Goal: Find specific page/section: Find specific page/section

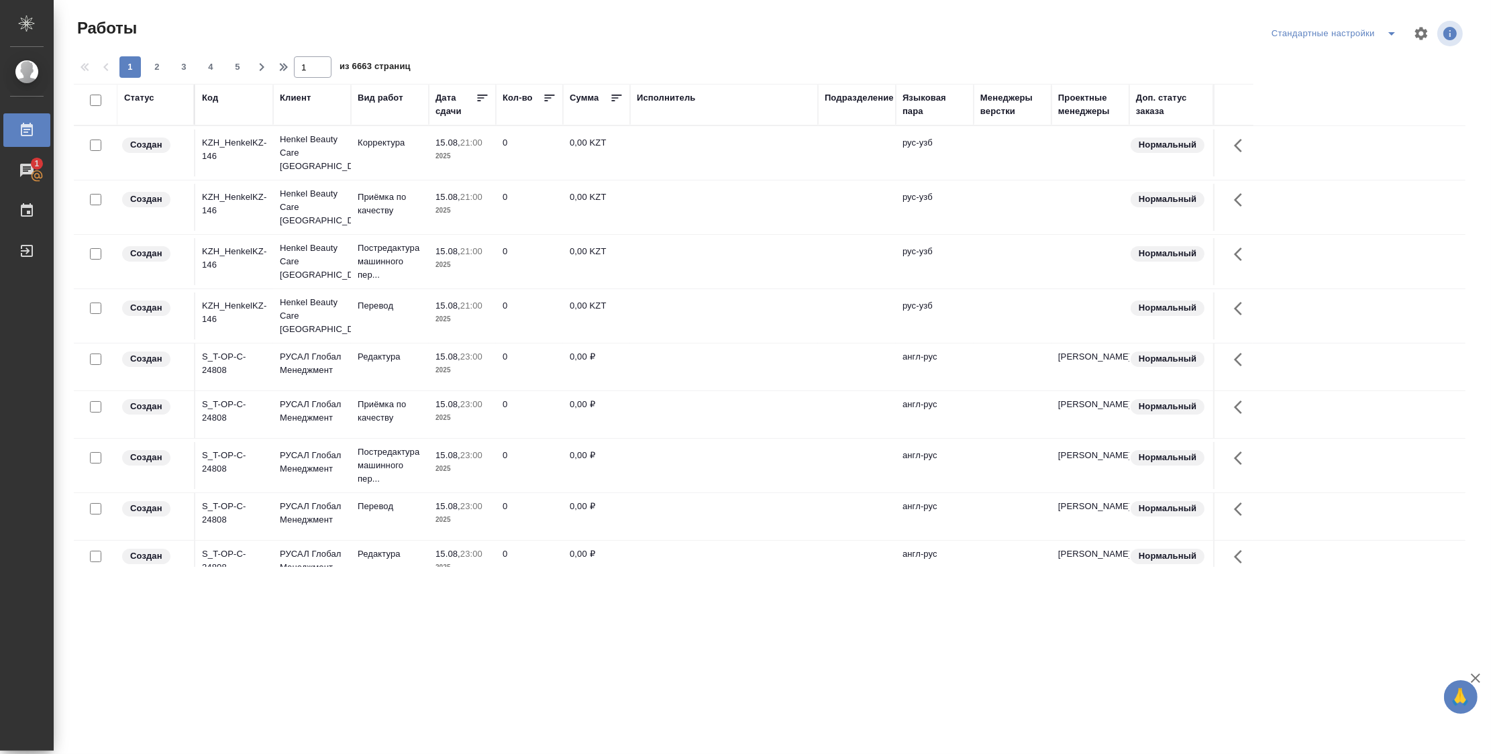
click at [842, 119] on th "Подразделение" at bounding box center [857, 105] width 78 height 42
click at [847, 102] on div "Подразделение" at bounding box center [859, 97] width 69 height 13
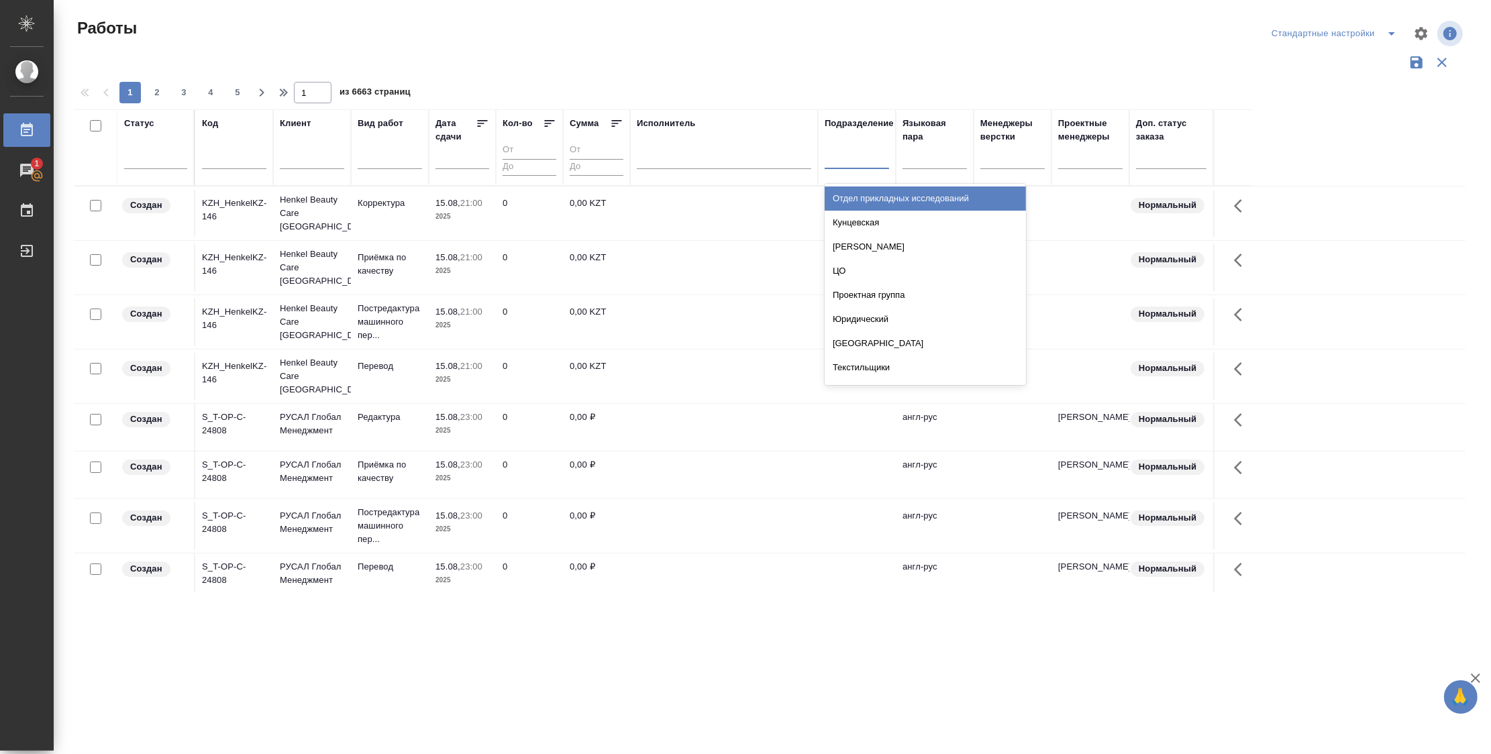
click at [856, 161] on div at bounding box center [857, 155] width 64 height 19
type input "dt"
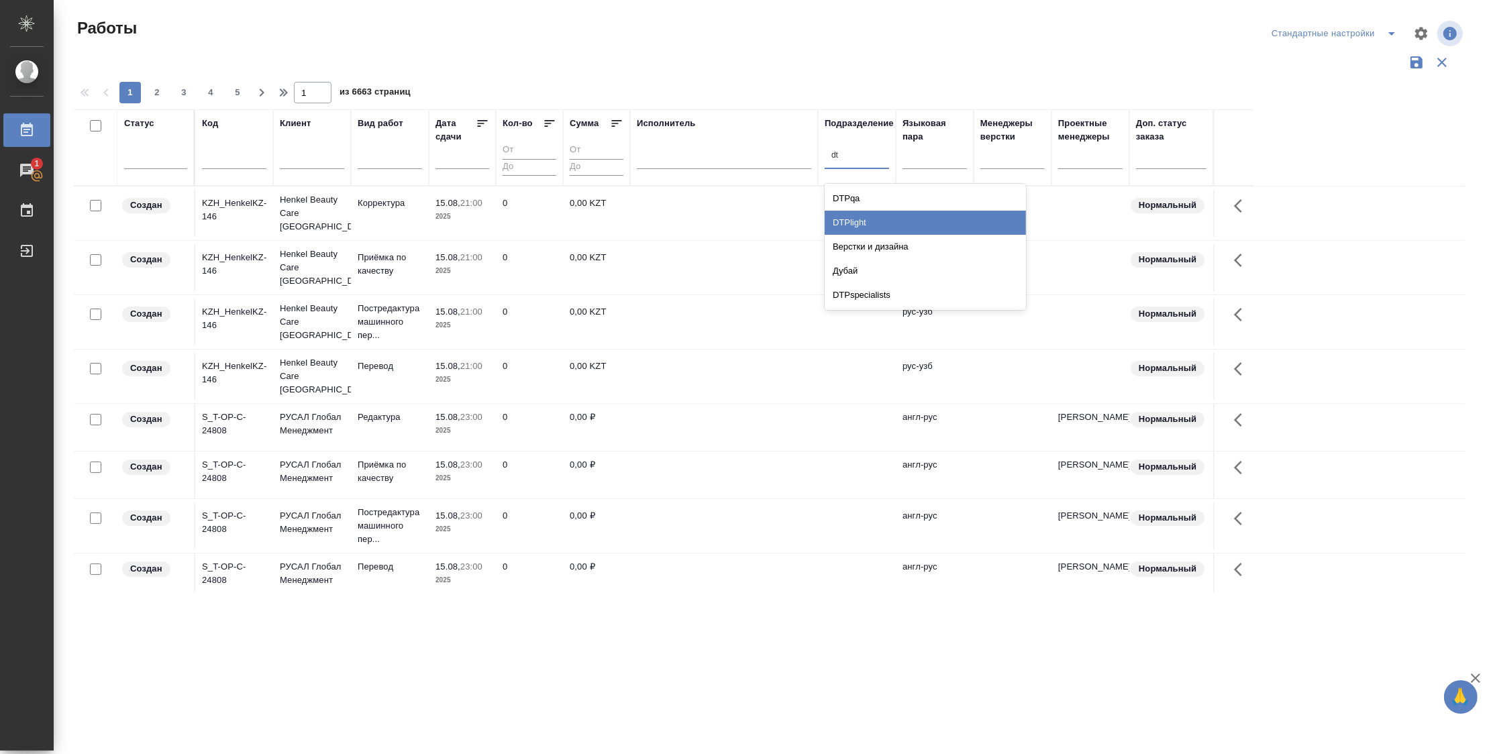
click at [896, 219] on div "DTPlight" at bounding box center [925, 223] width 201 height 24
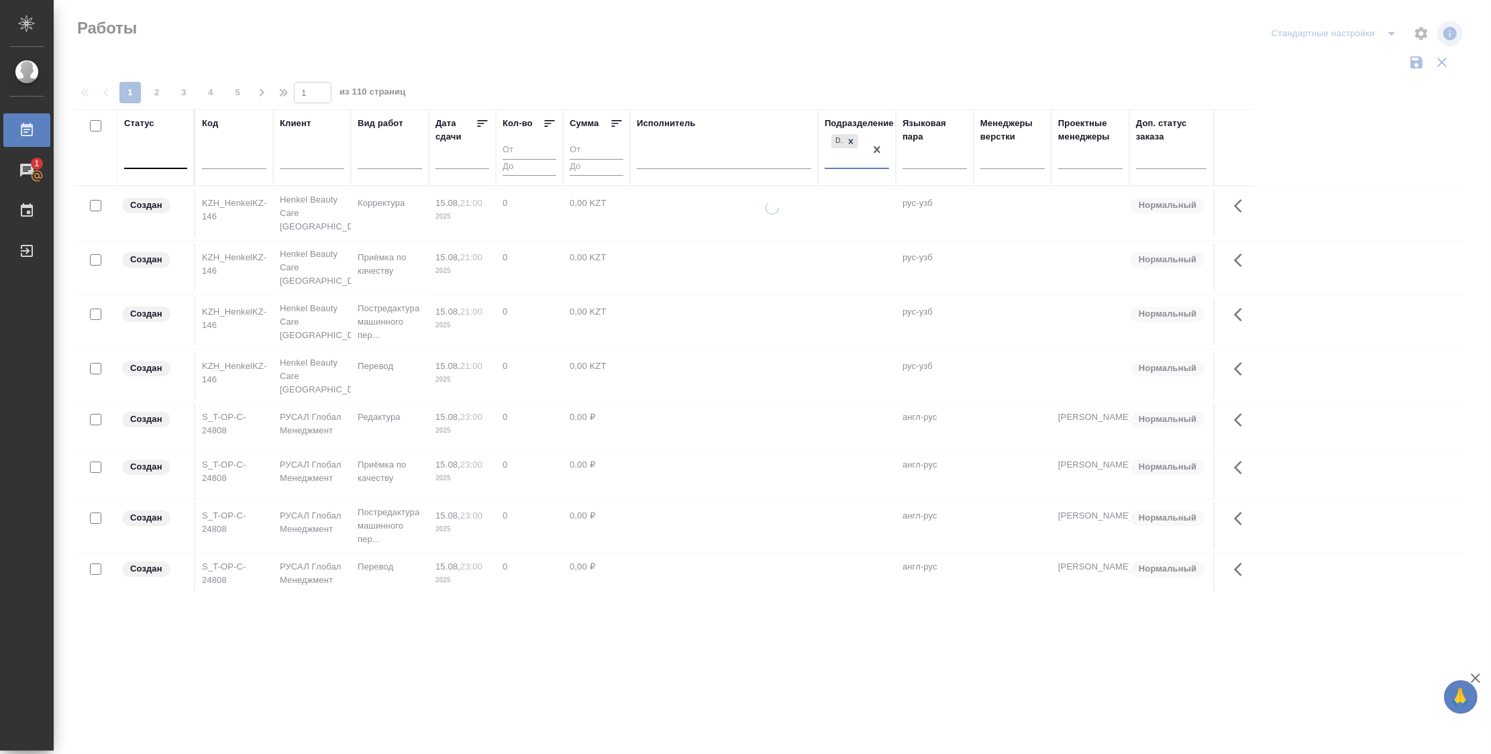
click at [176, 162] on div at bounding box center [155, 155] width 63 height 19
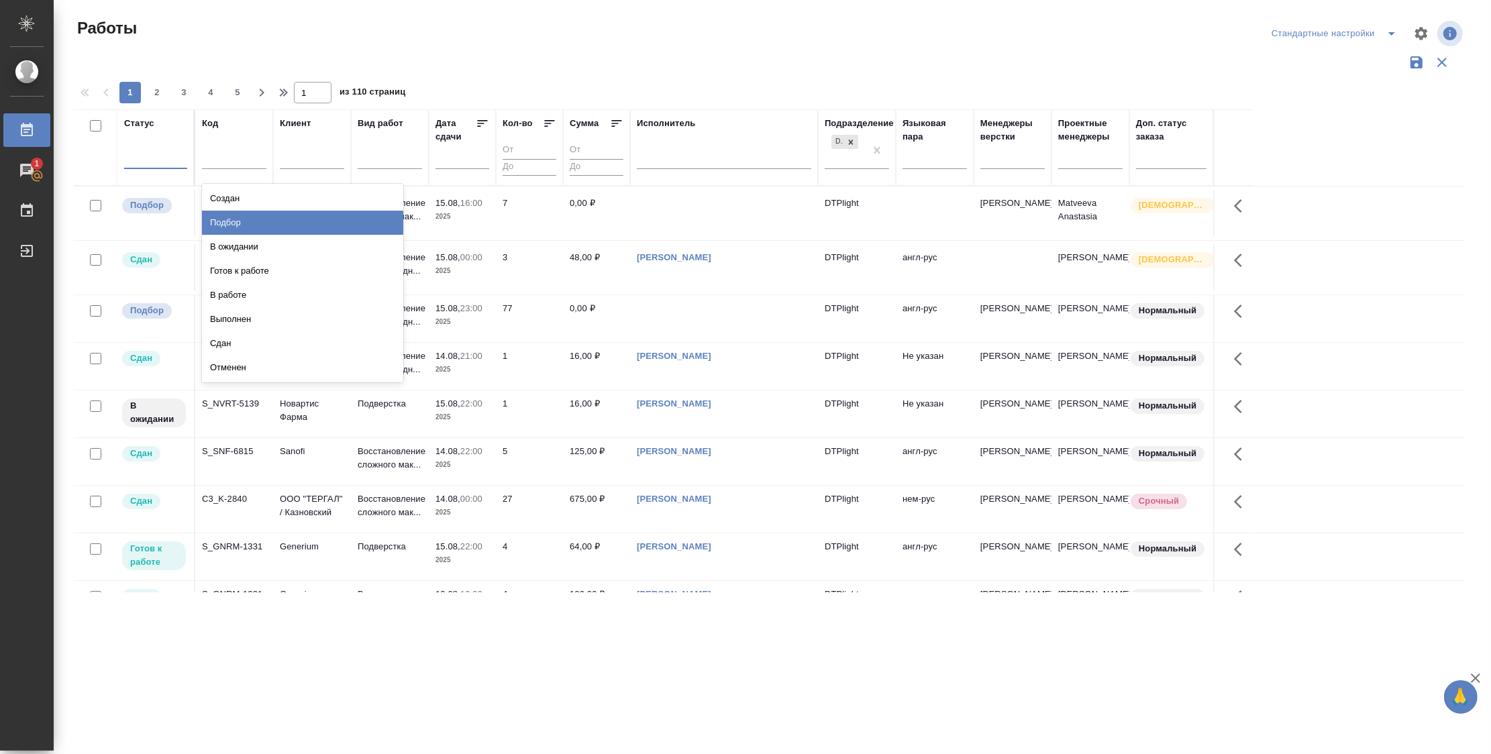
click at [338, 218] on div "Подбор" at bounding box center [302, 223] width 201 height 24
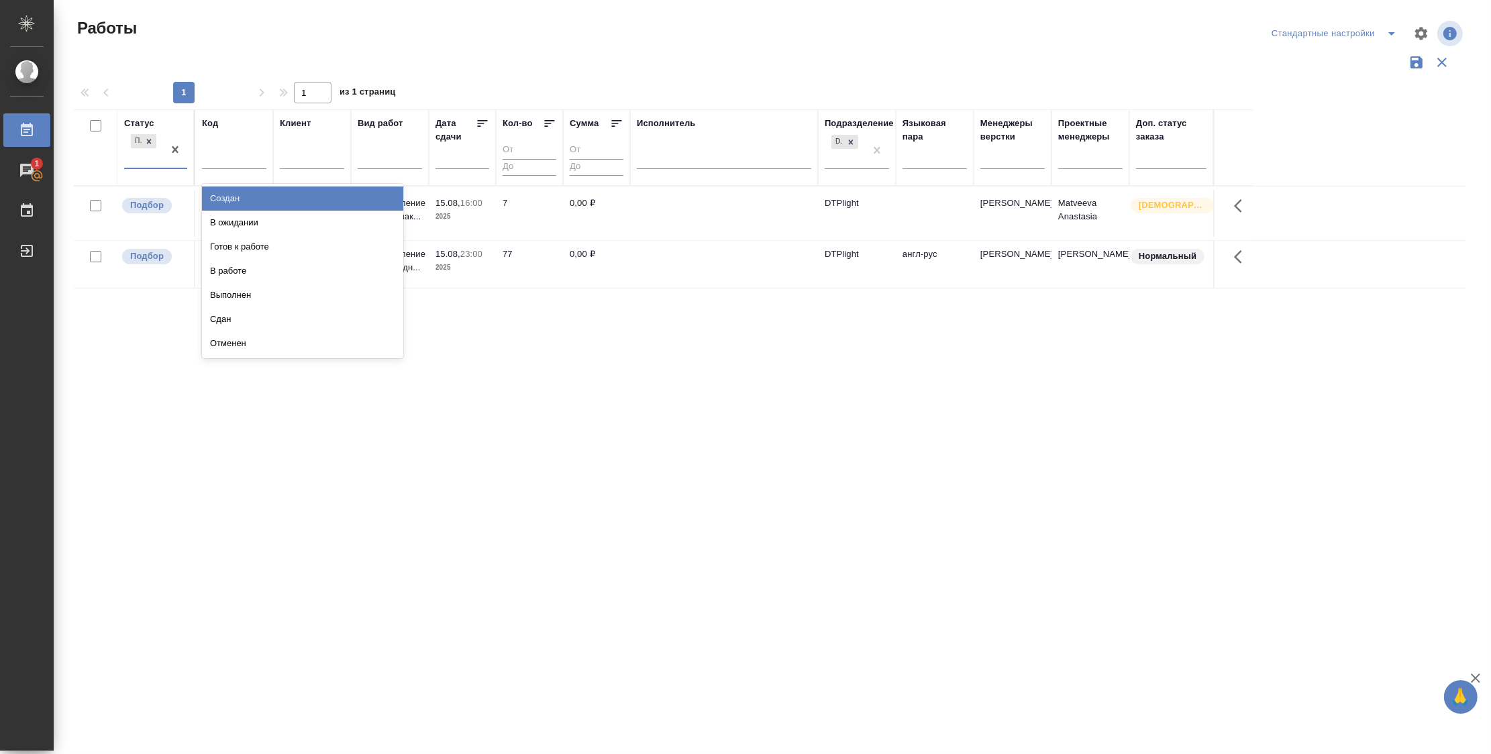
click at [125, 154] on div "Подбор" at bounding box center [143, 150] width 39 height 36
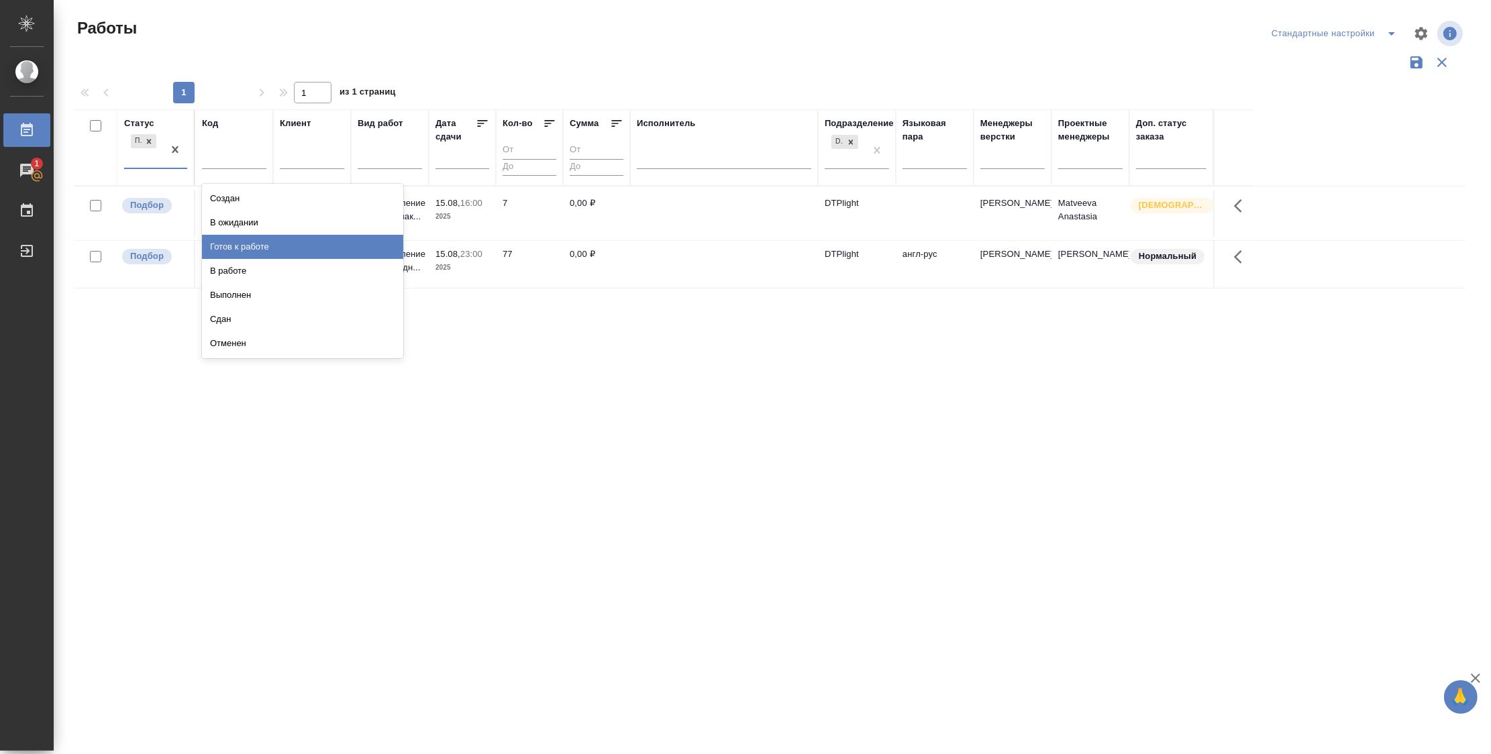
click at [340, 247] on div "Готов к работе" at bounding box center [302, 247] width 201 height 24
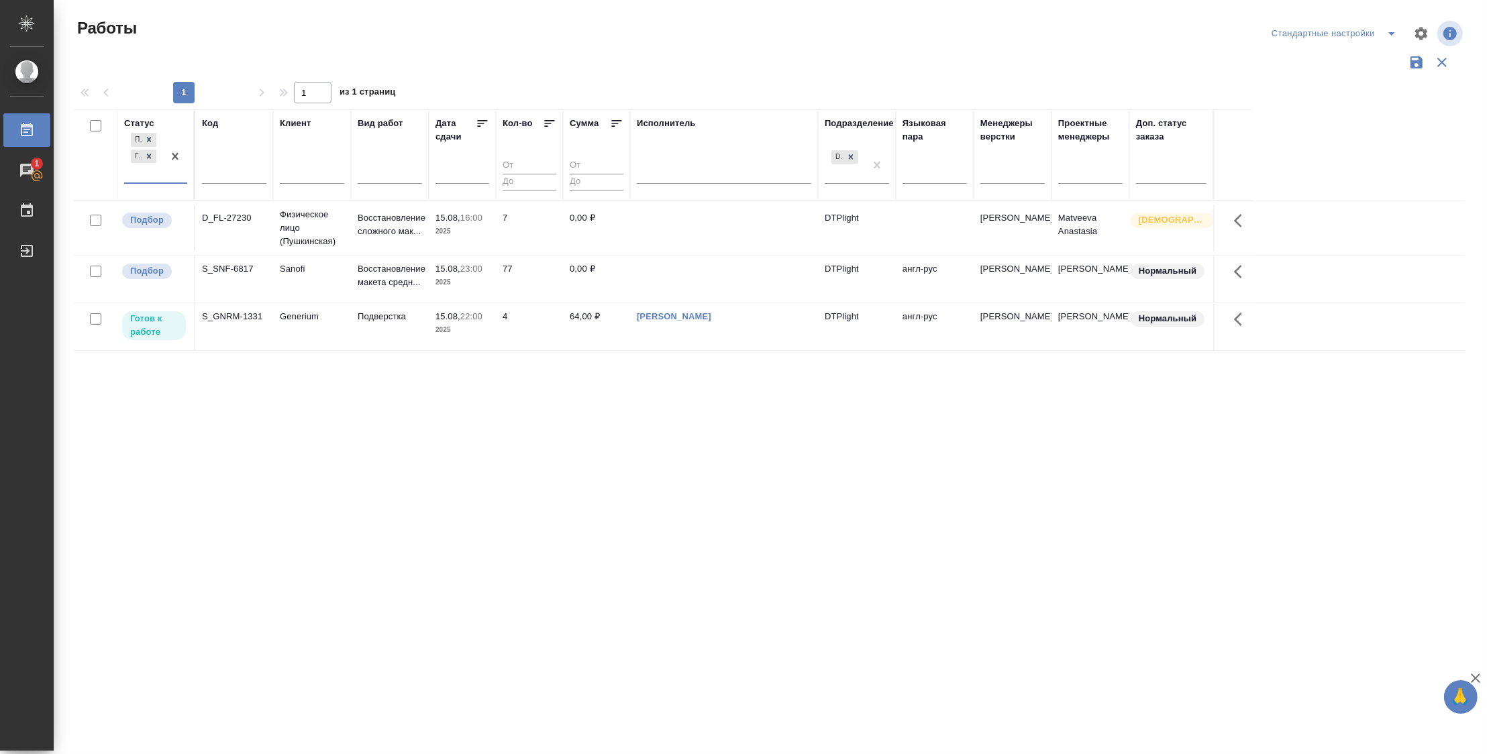
click at [123, 174] on th "Статус option Готов к работе, selected. 0 results available. Select is focused …" at bounding box center [156, 154] width 78 height 91
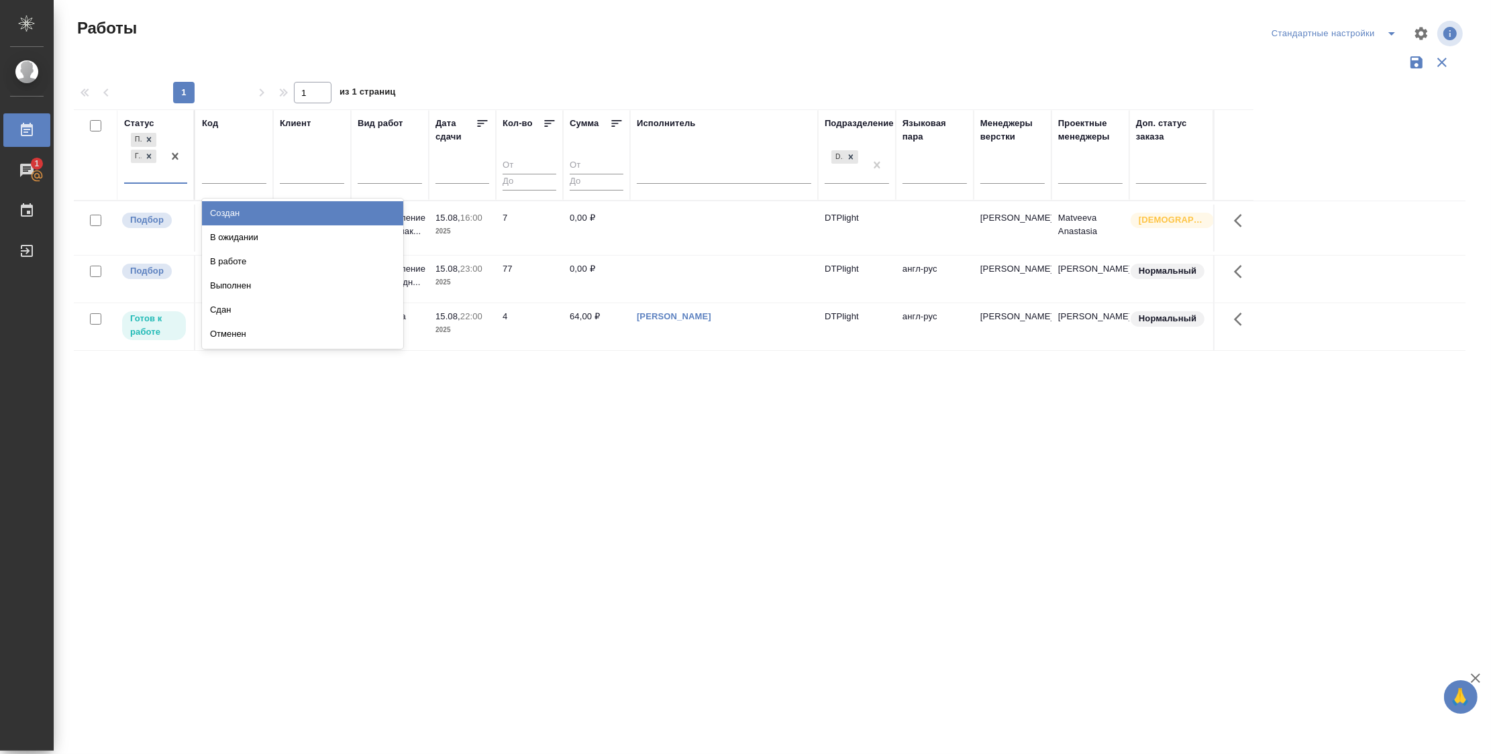
click at [138, 173] on div "Подбор Готов к работе" at bounding box center [143, 156] width 39 height 52
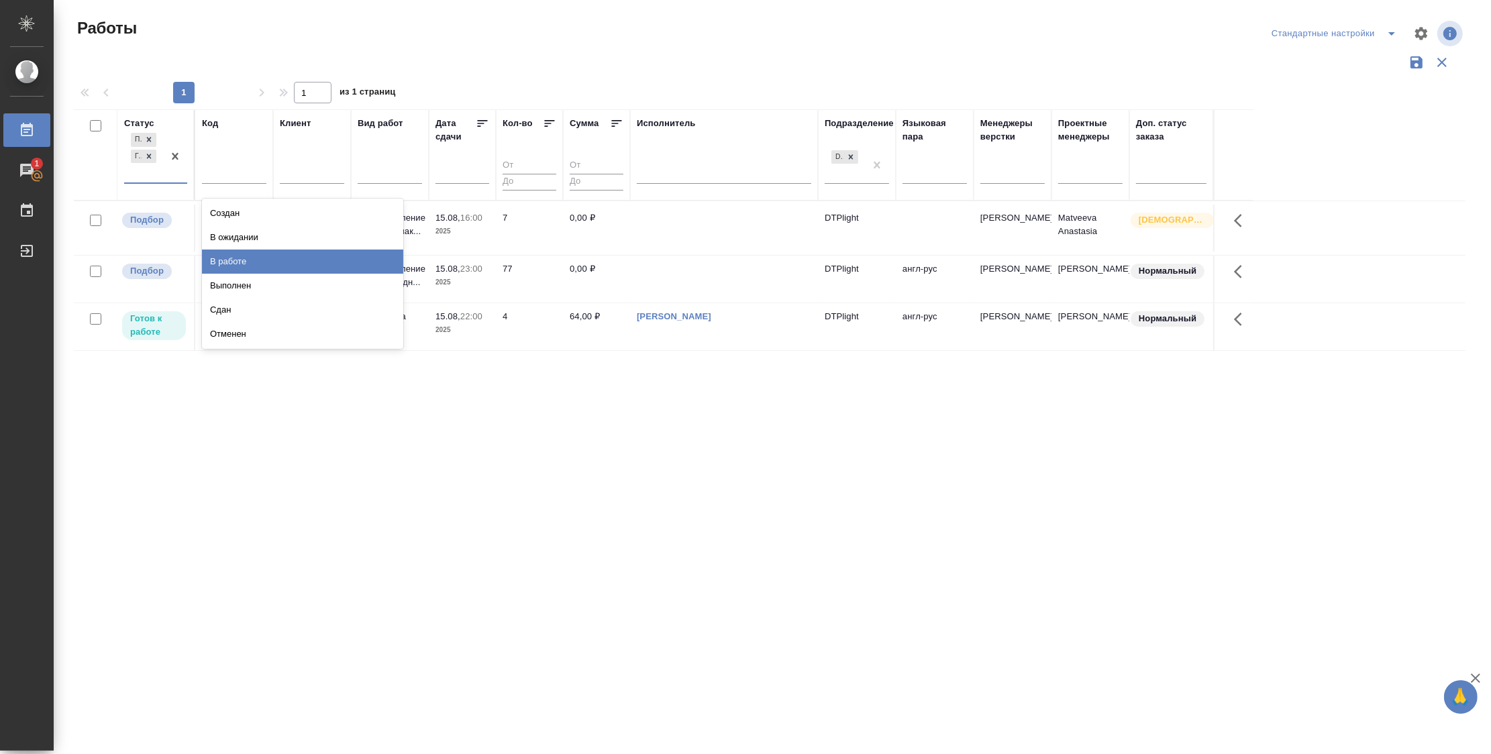
click at [315, 253] on div "В работе" at bounding box center [302, 262] width 201 height 24
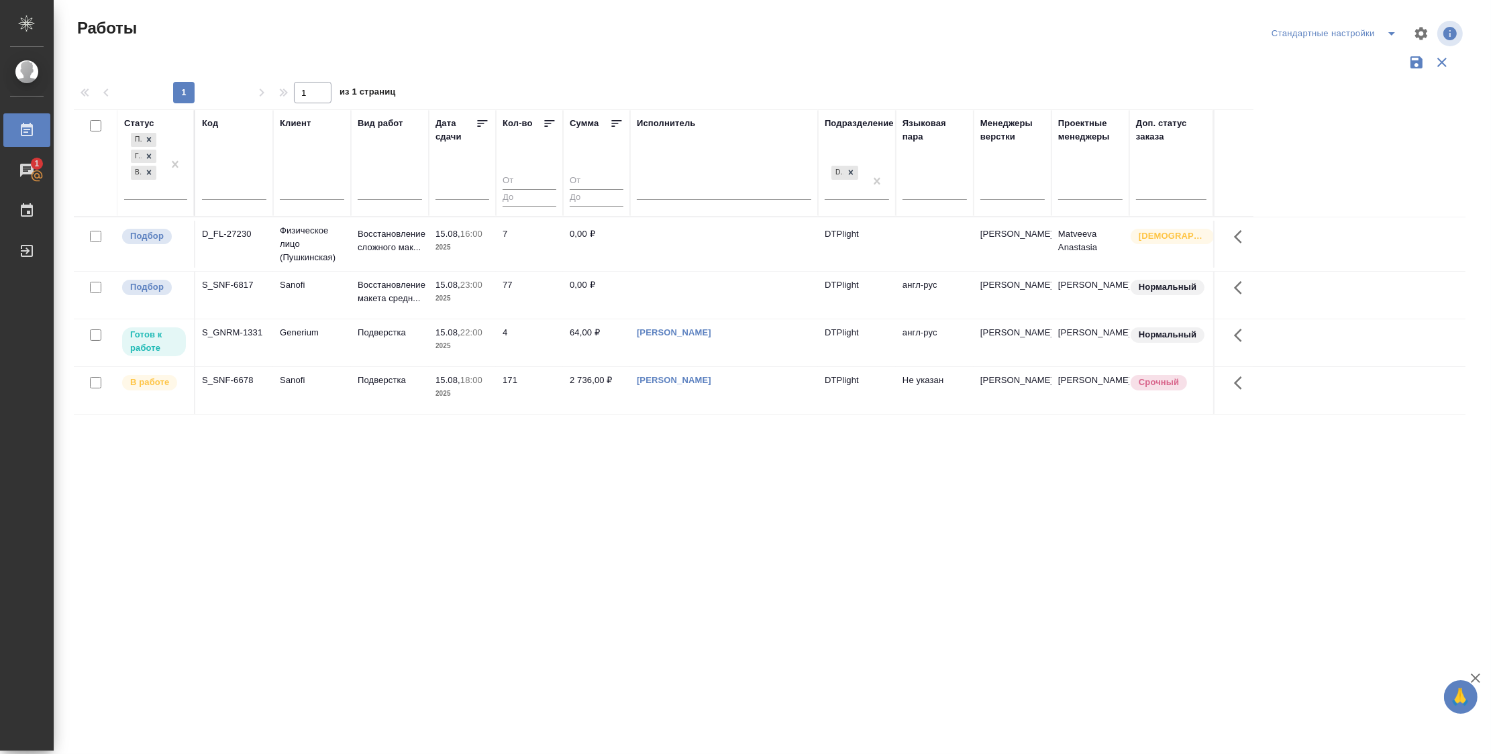
click at [1054, 478] on div "Статус Подбор Готов к работе В работе Код Клиент Вид работ Дата сдачи Кол-во Су…" at bounding box center [770, 350] width 1392 height 483
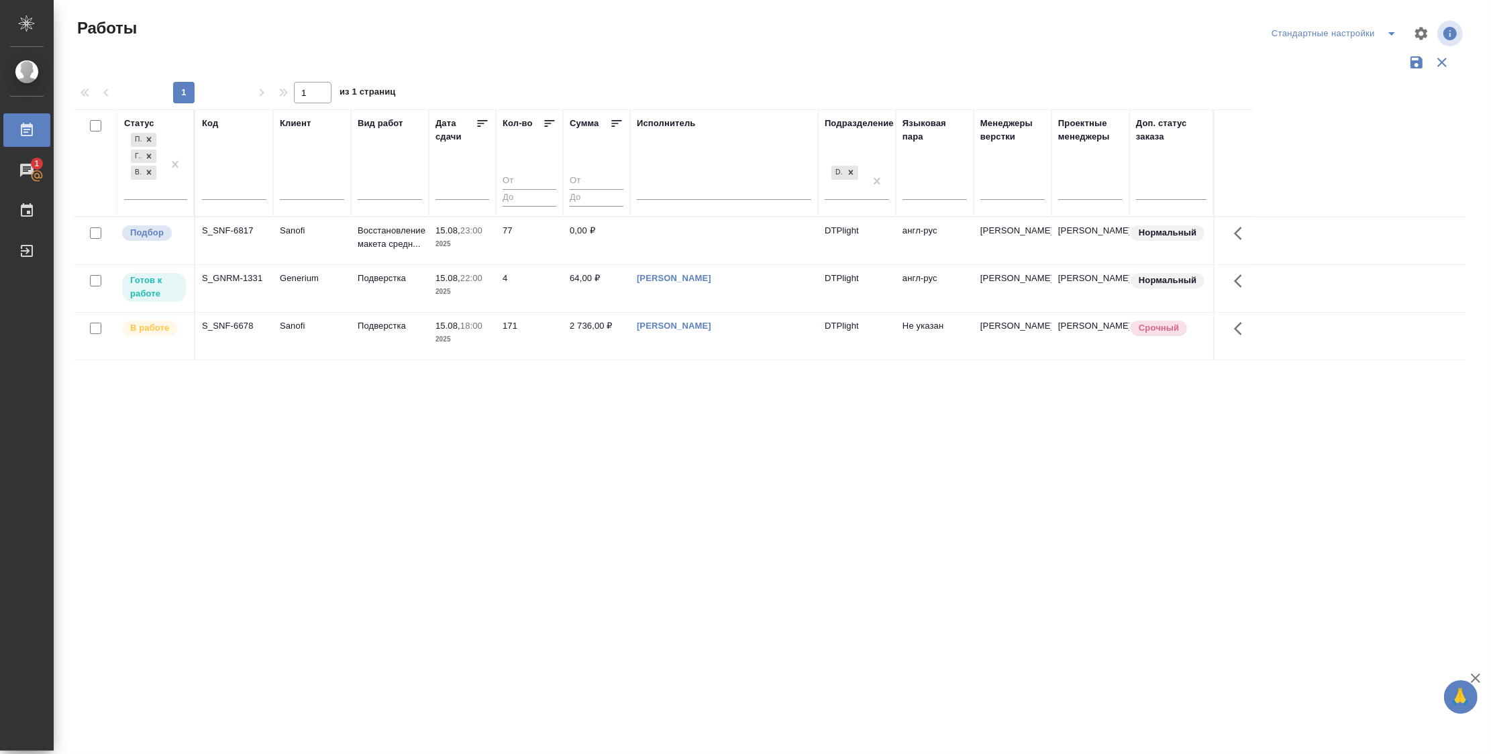
click at [823, 421] on div "Статус Подбор Готов к работе В работе Код Клиент Вид работ Дата сдачи Кол-во Су…" at bounding box center [770, 350] width 1392 height 483
click at [478, 123] on icon at bounding box center [483, 123] width 10 height 7
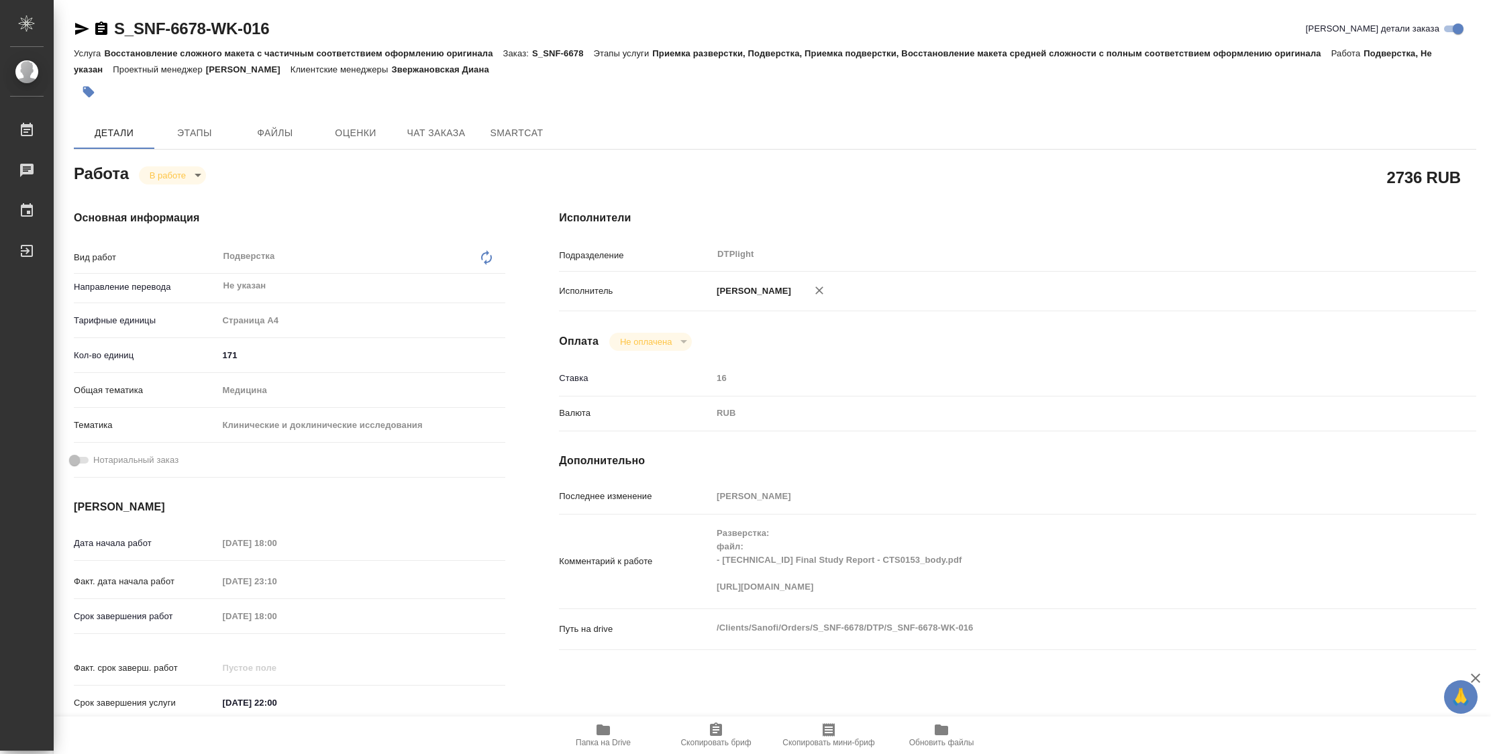
type textarea "x"
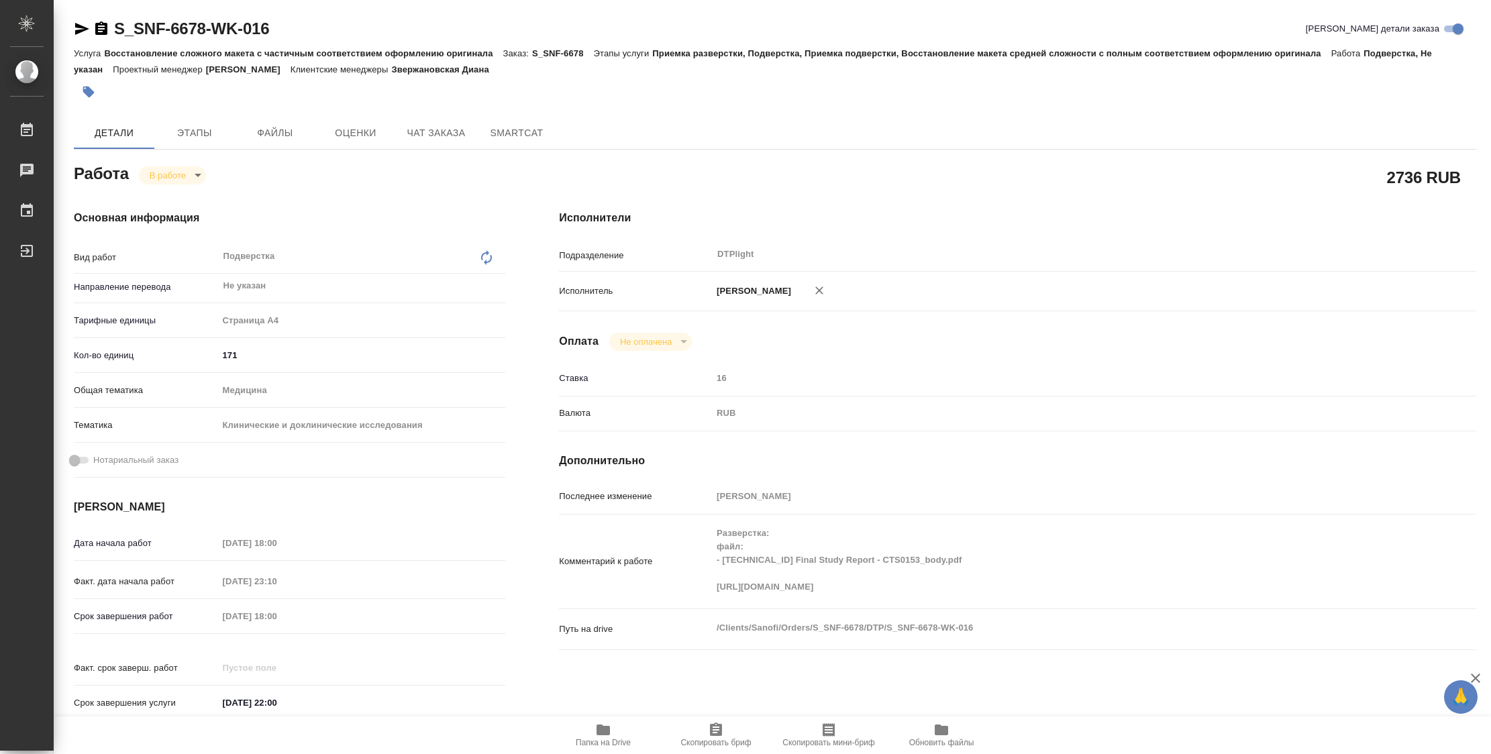
type textarea "x"
